Goal: Find specific page/section

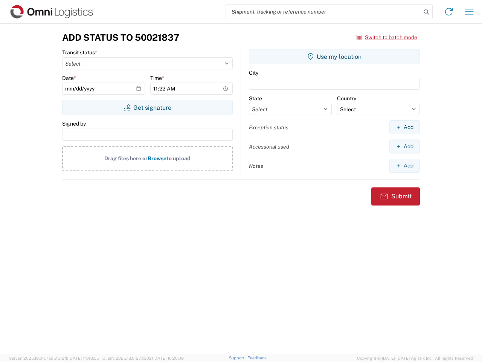
click at [324, 12] on input "search" at bounding box center [323, 12] width 195 height 14
click at [426, 12] on icon at bounding box center [426, 12] width 11 height 11
click at [449, 12] on icon at bounding box center [449, 12] width 12 height 12
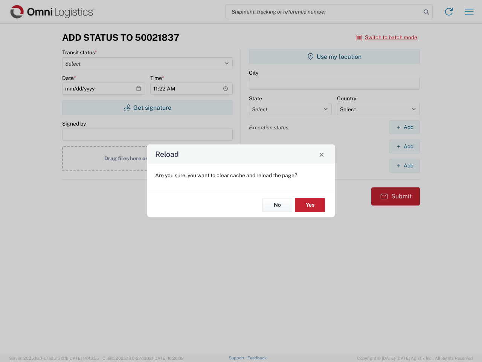
click at [469, 12] on div "Reload Are you sure, you want to clear cache and reload the page? No Yes" at bounding box center [241, 181] width 482 height 362
click at [387, 37] on div "Reload Are you sure, you want to clear cache and reload the page? No Yes" at bounding box center [241, 181] width 482 height 362
click at [147, 107] on div "Reload Are you sure, you want to clear cache and reload the page? No Yes" at bounding box center [241, 181] width 482 height 362
click at [335, 57] on div "Reload Are you sure, you want to clear cache and reload the page? No Yes" at bounding box center [241, 181] width 482 height 362
click at [405, 127] on div "Reload Are you sure, you want to clear cache and reload the page? No Yes" at bounding box center [241, 181] width 482 height 362
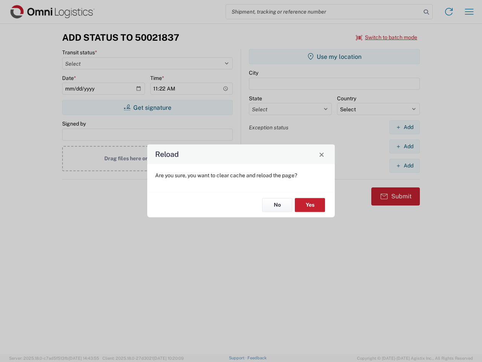
click at [405, 146] on div "Reload Are you sure, you want to clear cache and reload the page? No Yes" at bounding box center [241, 181] width 482 height 362
click at [405, 165] on div "Reload Are you sure, you want to clear cache and reload the page? No Yes" at bounding box center [241, 181] width 482 height 362
